Goal: Task Accomplishment & Management: Manage account settings

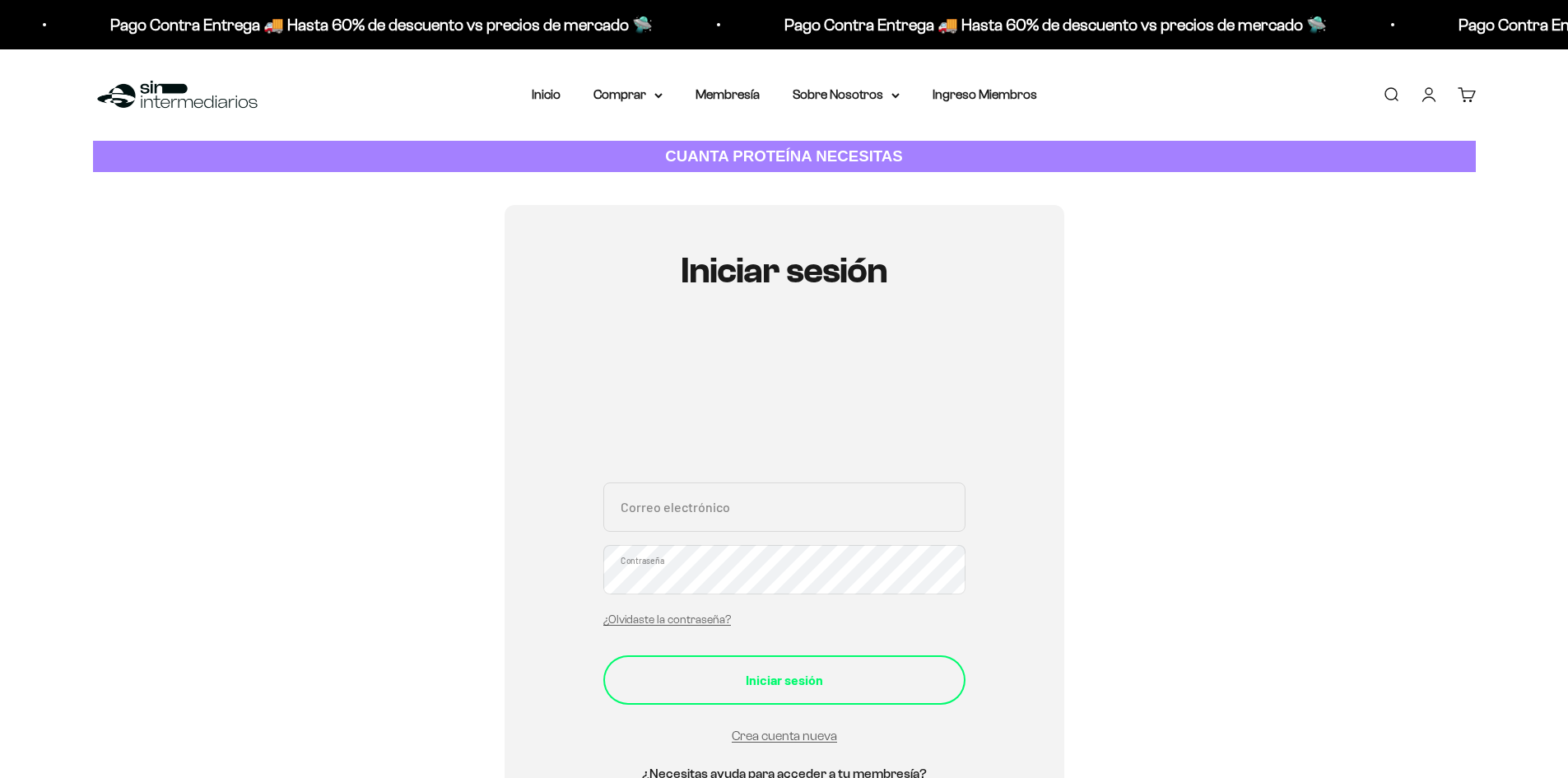
type input "[PERSON_NAME][EMAIL_ADDRESS][DOMAIN_NAME]"
click at [730, 693] on form "[PERSON_NAME][EMAIL_ADDRESS][DOMAIN_NAME] Correo electrónico Contraseña ¿Olvida…" at bounding box center [784, 614] width 362 height 264
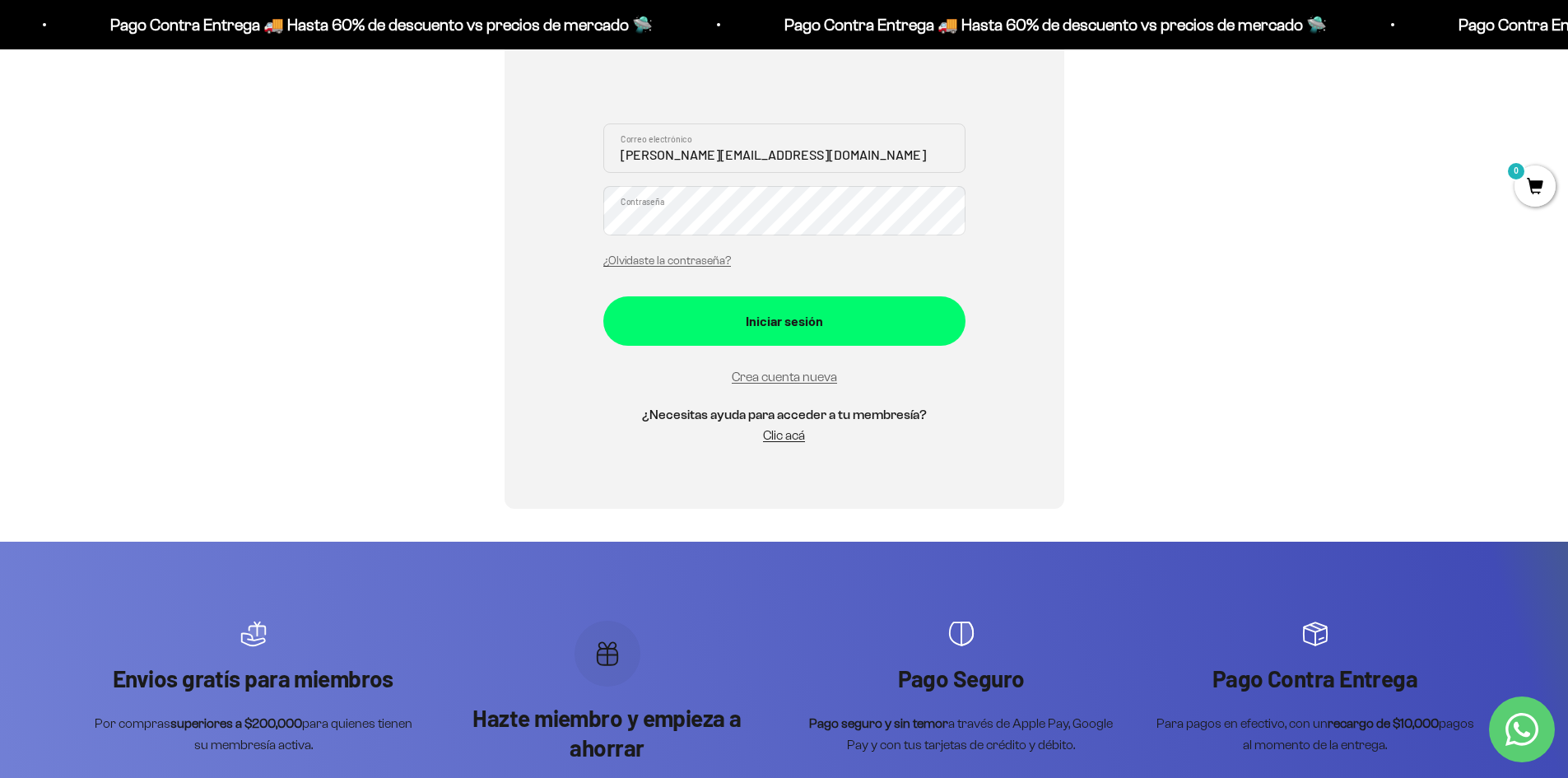
scroll to position [247, 0]
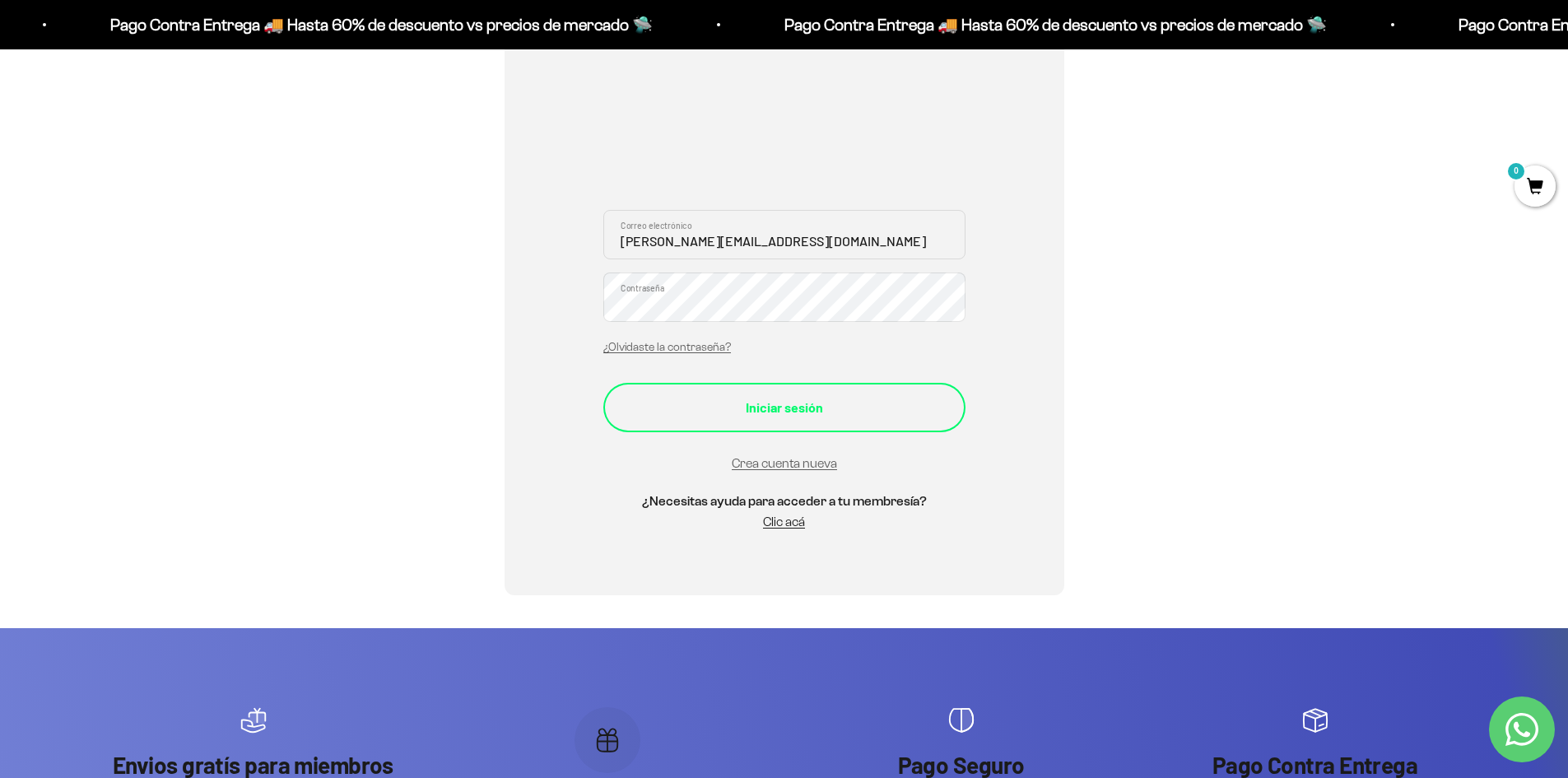
click at [906, 396] on div "Iniciar sesión" at bounding box center [784, 407] width 297 height 22
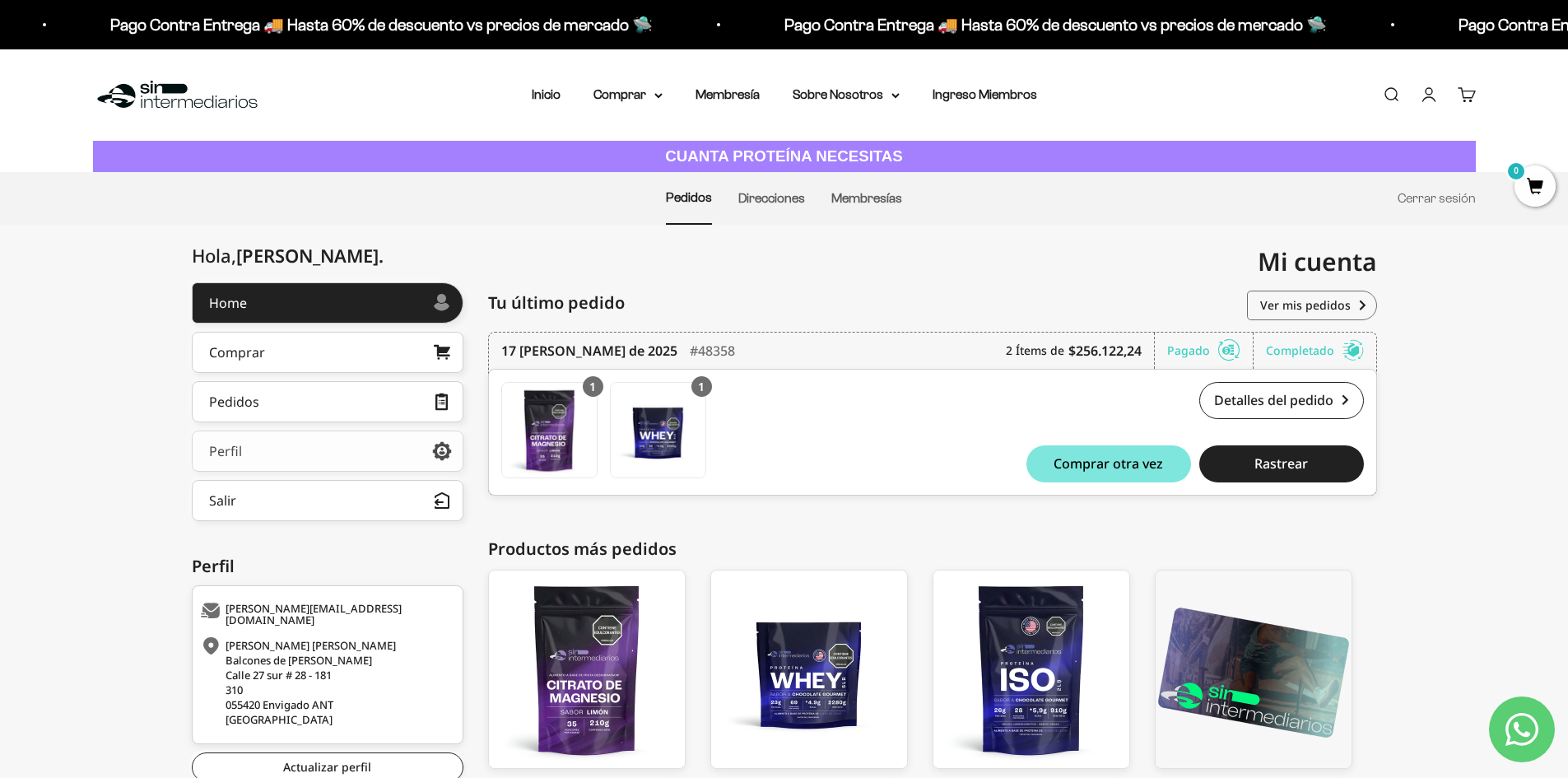
click at [269, 449] on link "Perfil" at bounding box center [326, 451] width 271 height 41
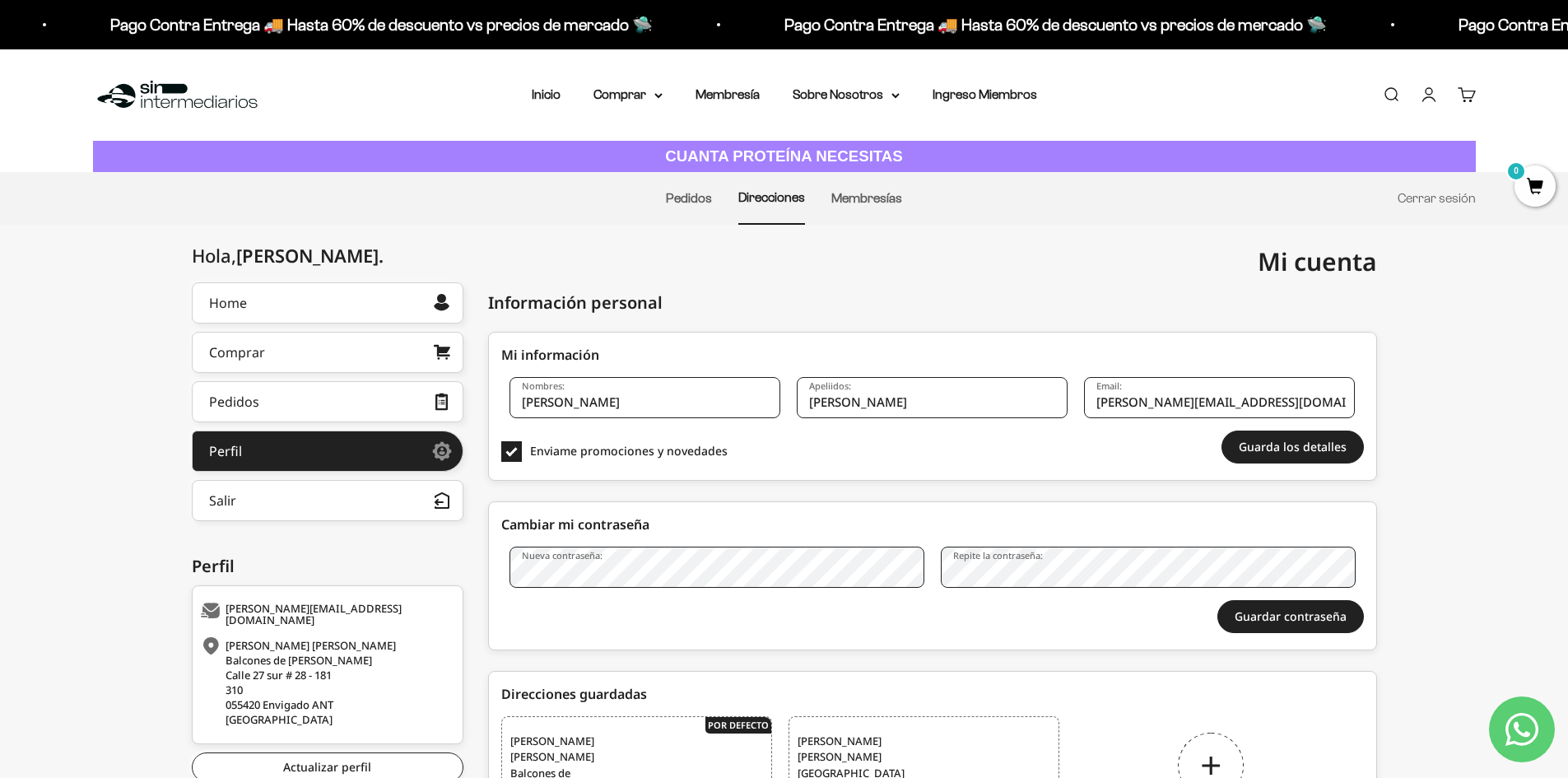
click at [861, 189] on li "Membresías" at bounding box center [866, 199] width 71 height 51
click at [859, 192] on link "Membresías" at bounding box center [866, 198] width 71 height 14
